Goal: Check status: Check status

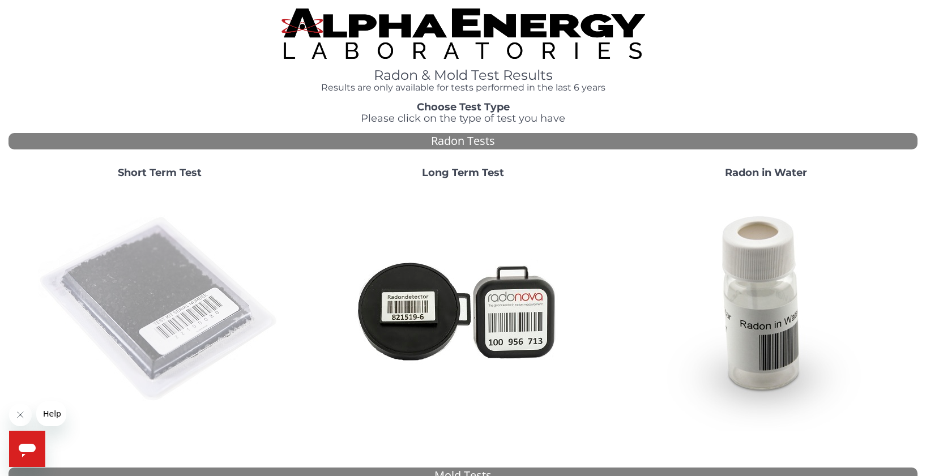
click at [195, 300] on img at bounding box center [160, 310] width 244 height 244
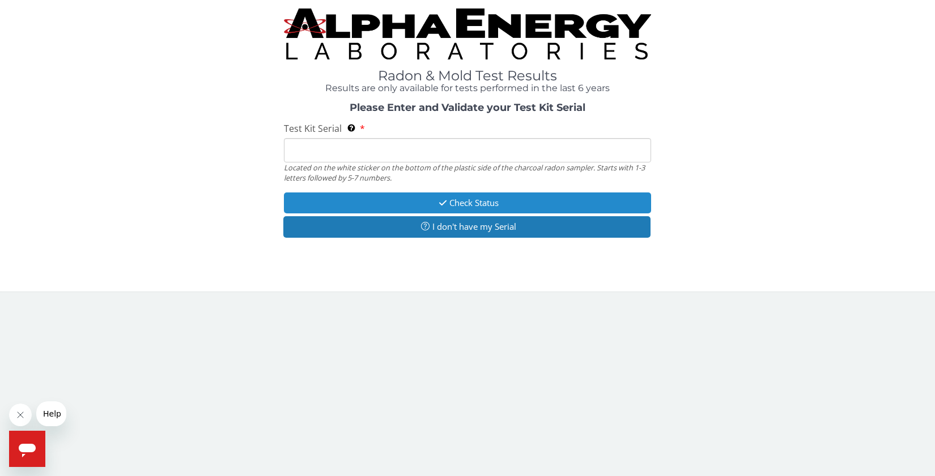
click at [510, 202] on button "Check Status" at bounding box center [467, 203] width 367 height 21
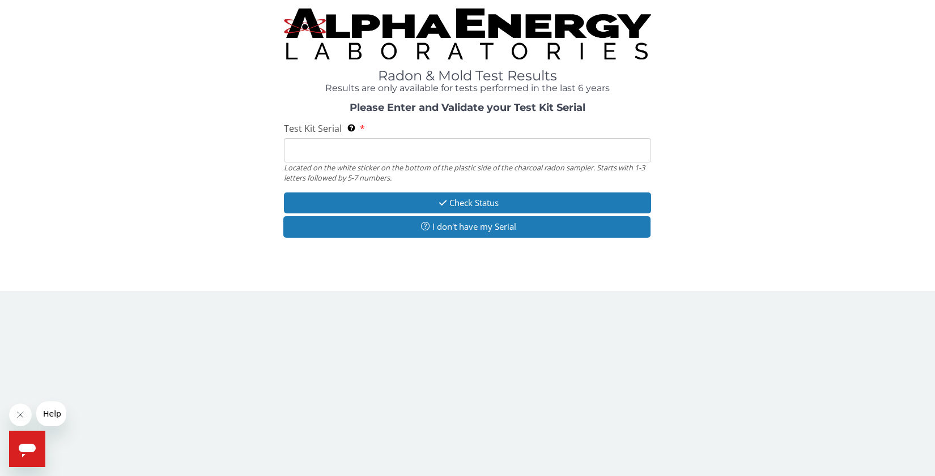
click at [334, 151] on input "Test Kit Serial Located on the white sticker on the bottom of the plastic side …" at bounding box center [467, 150] width 367 height 24
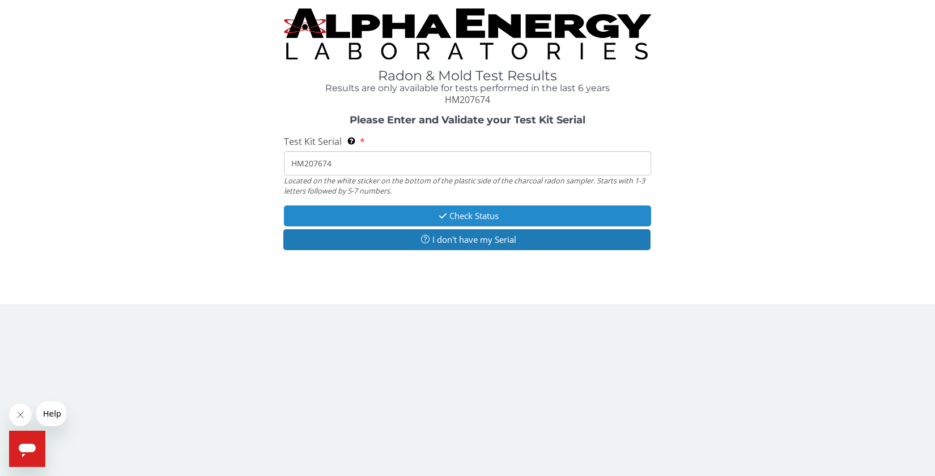
type input "HM207674"
click at [478, 216] on button "Check Status" at bounding box center [467, 216] width 367 height 21
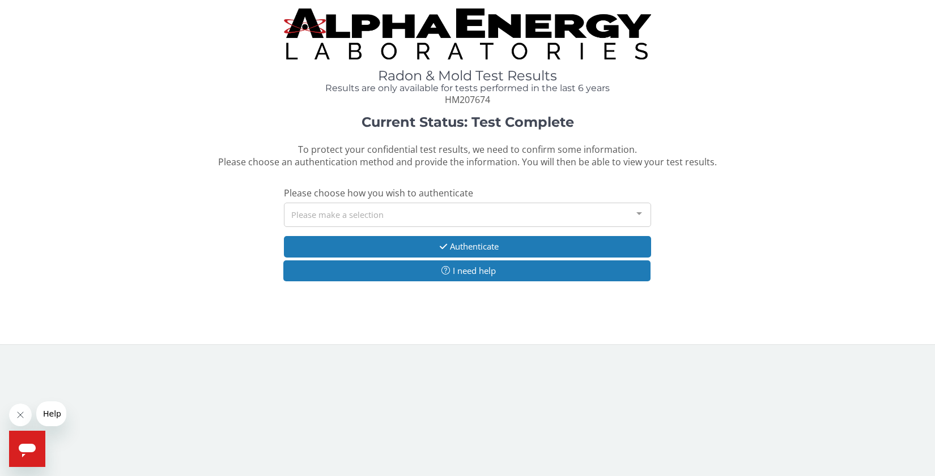
click at [577, 215] on div "Please make a selection" at bounding box center [467, 215] width 367 height 24
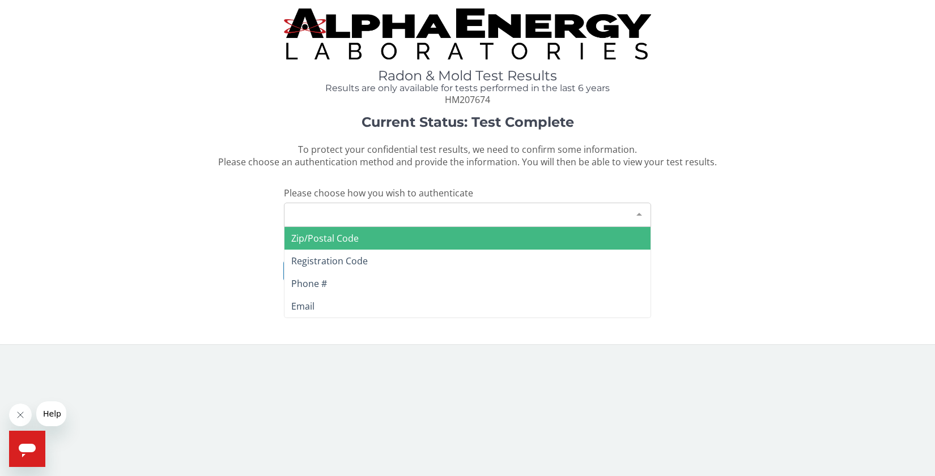
click at [347, 240] on span "Zip/Postal Code" at bounding box center [324, 238] width 67 height 12
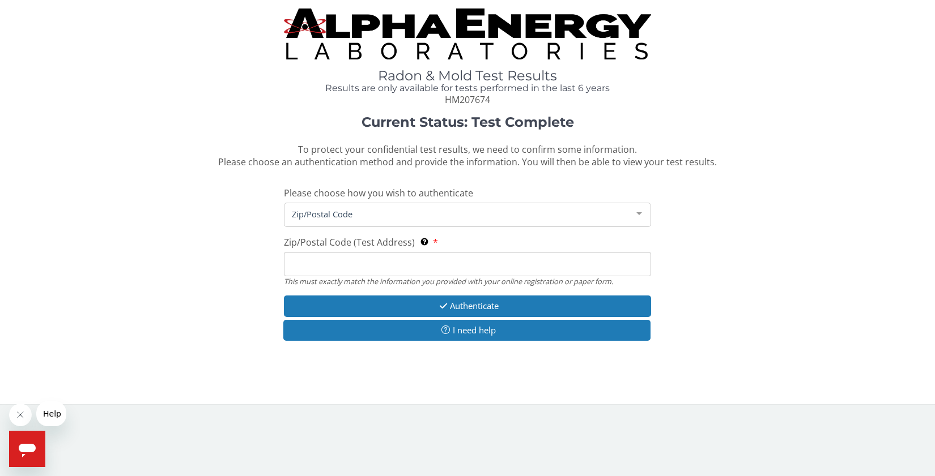
click at [370, 265] on input "Zip/Postal Code (Test Address) This must exactly match the information you prov…" at bounding box center [467, 264] width 367 height 24
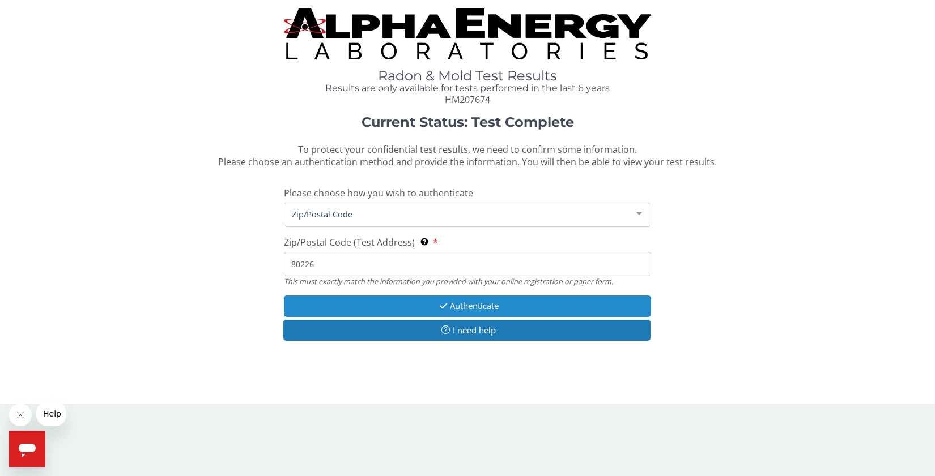
type input "80226"
click at [455, 309] on button "Authenticate" at bounding box center [467, 306] width 367 height 21
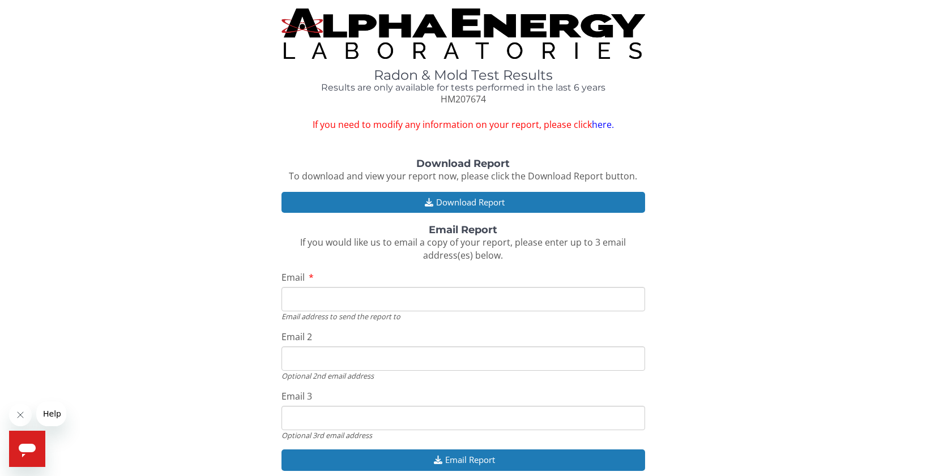
scroll to position [51, 0]
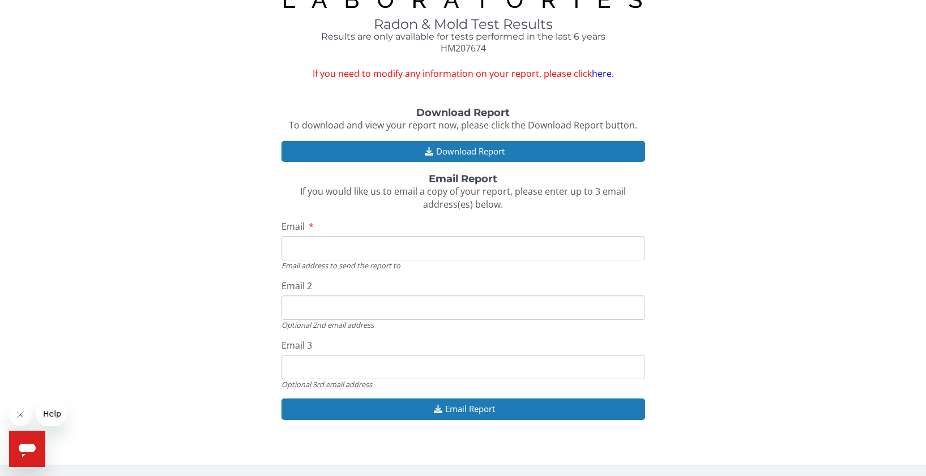
click at [402, 246] on input "Email" at bounding box center [464, 248] width 364 height 24
type input "[EMAIL_ADDRESS][DOMAIN_NAME]"
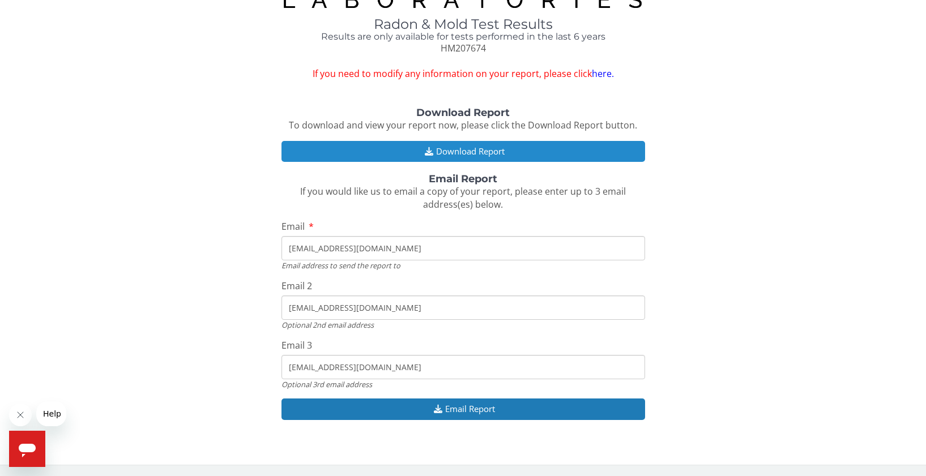
click at [458, 149] on button "Download Report" at bounding box center [464, 151] width 364 height 21
